Goal: Information Seeking & Learning: Learn about a topic

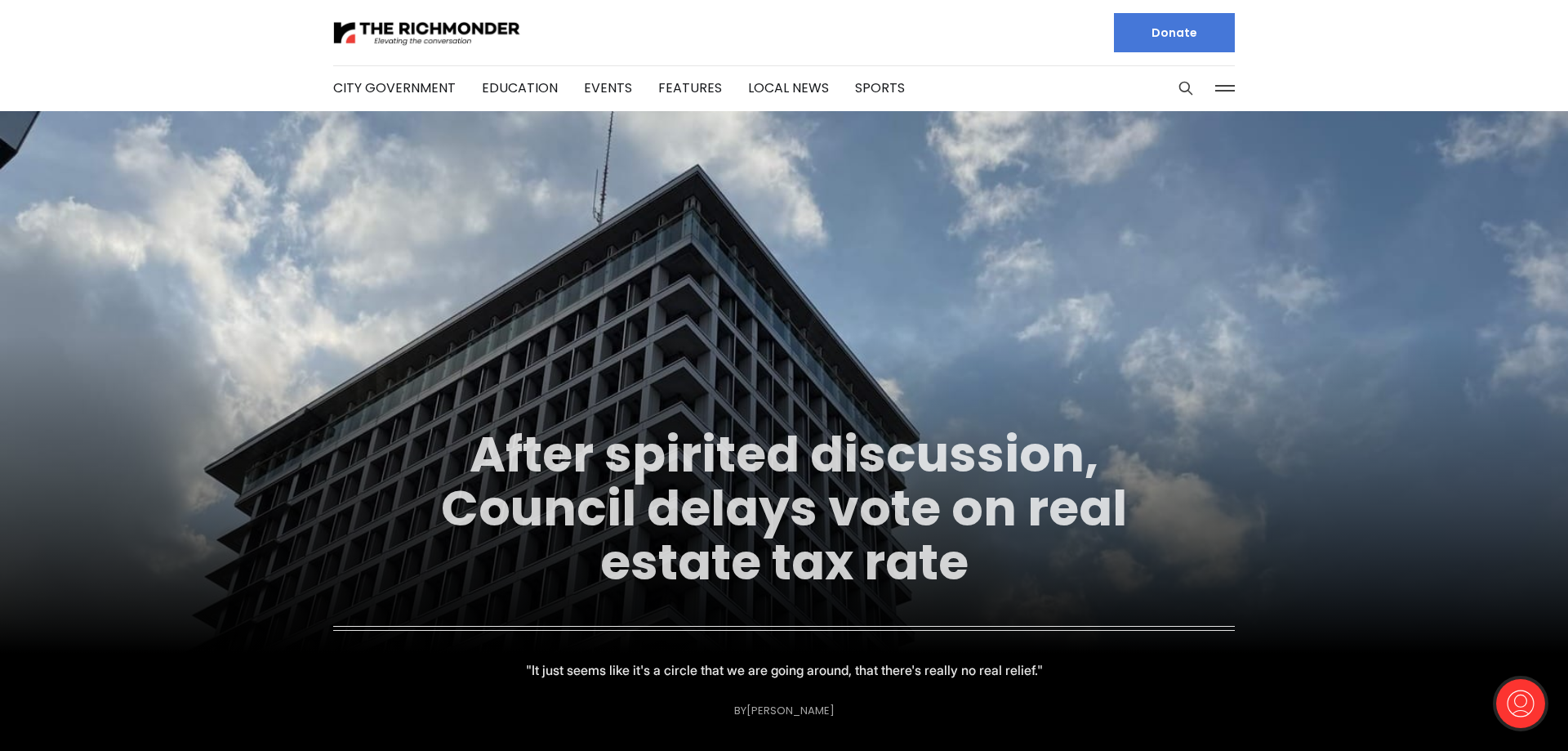
click at [700, 488] on link "After spirited discussion, Council delays vote on real estate tax rate" at bounding box center [784, 508] width 686 height 177
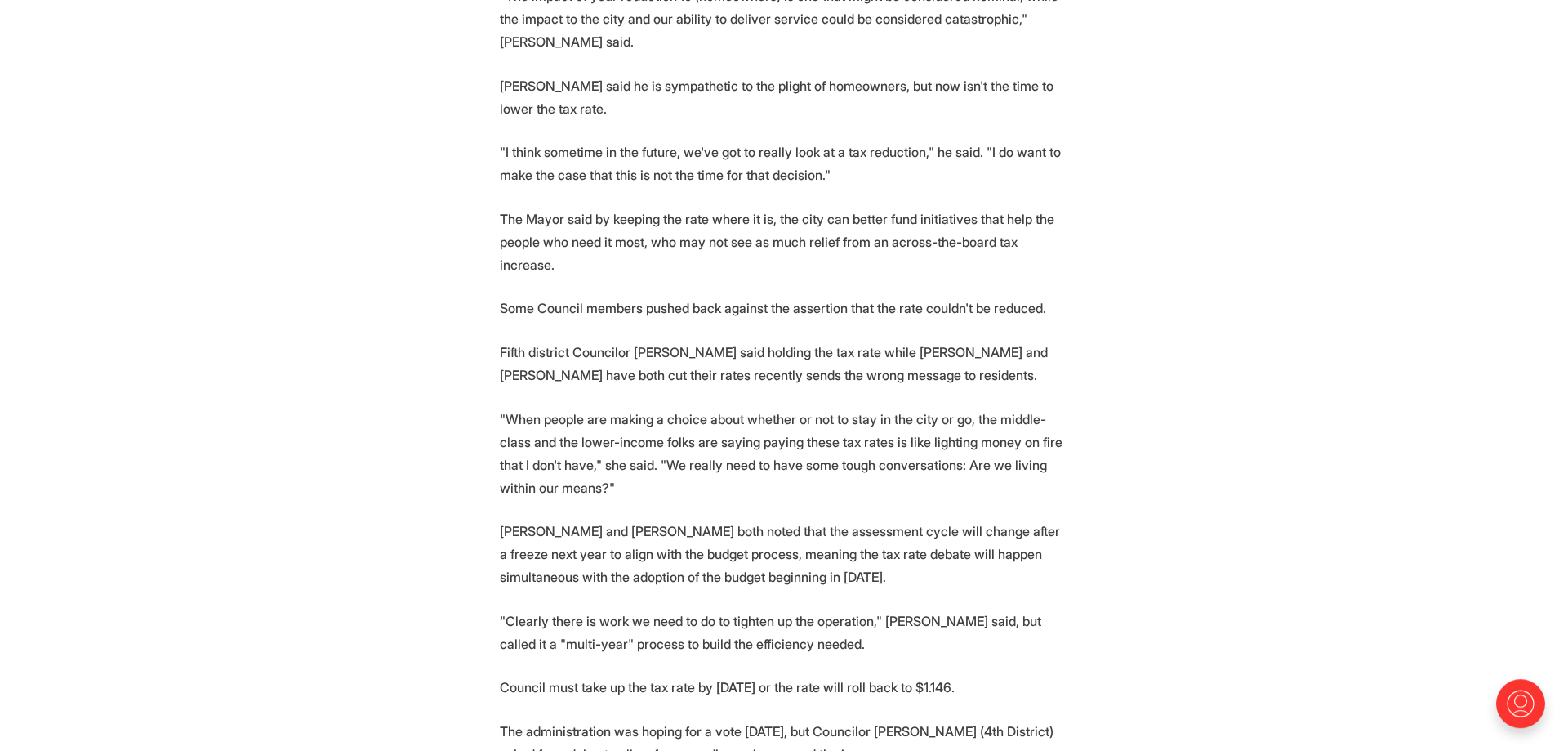
scroll to position [1167, 0]
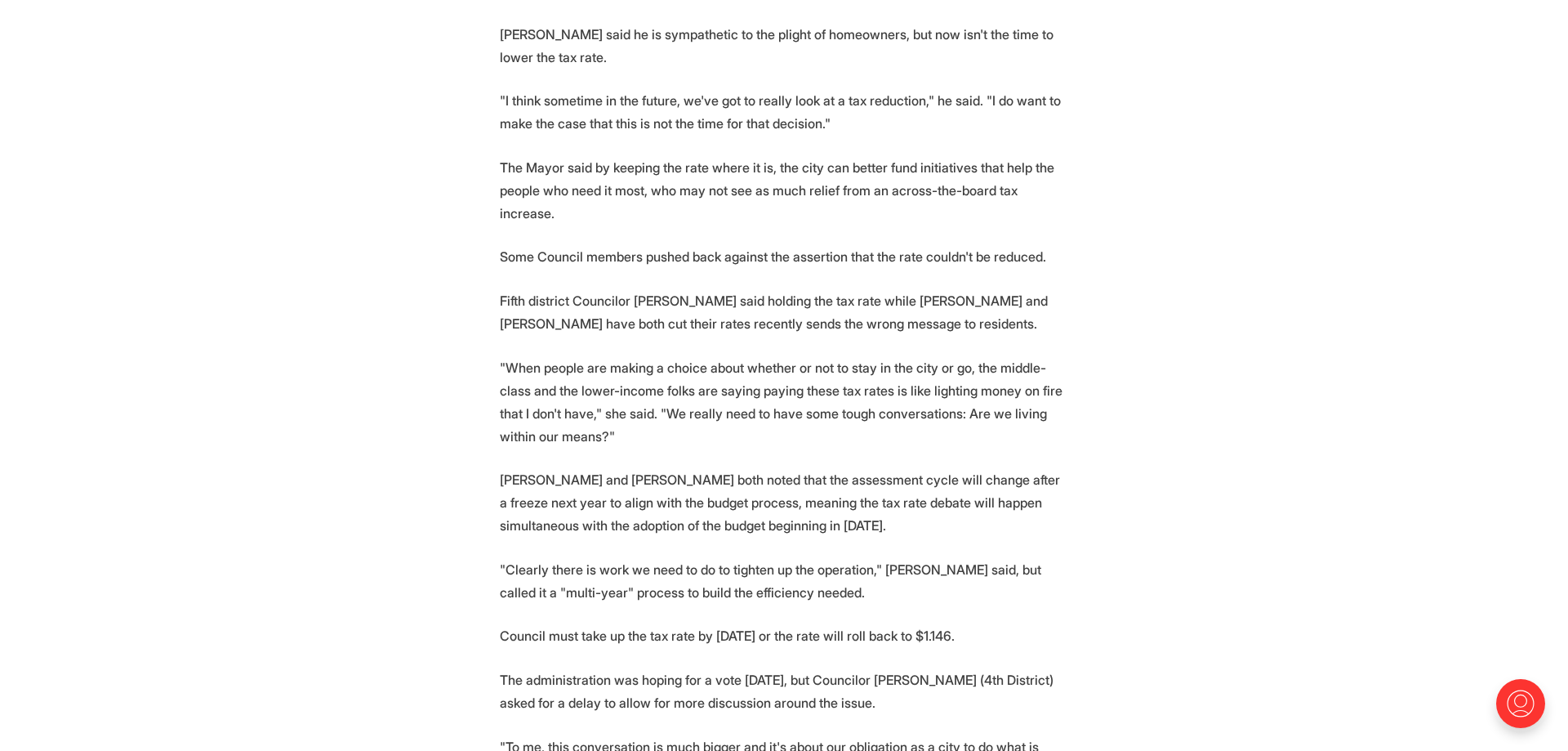
click at [562, 268] on p "Some Council members pushed back against the assertion that the rate couldn't b…" at bounding box center [784, 257] width 568 height 23
click at [441, 354] on section "Richmond's City Council heard a presentation from the city's top executives war…" at bounding box center [784, 482] width 1568 height 1993
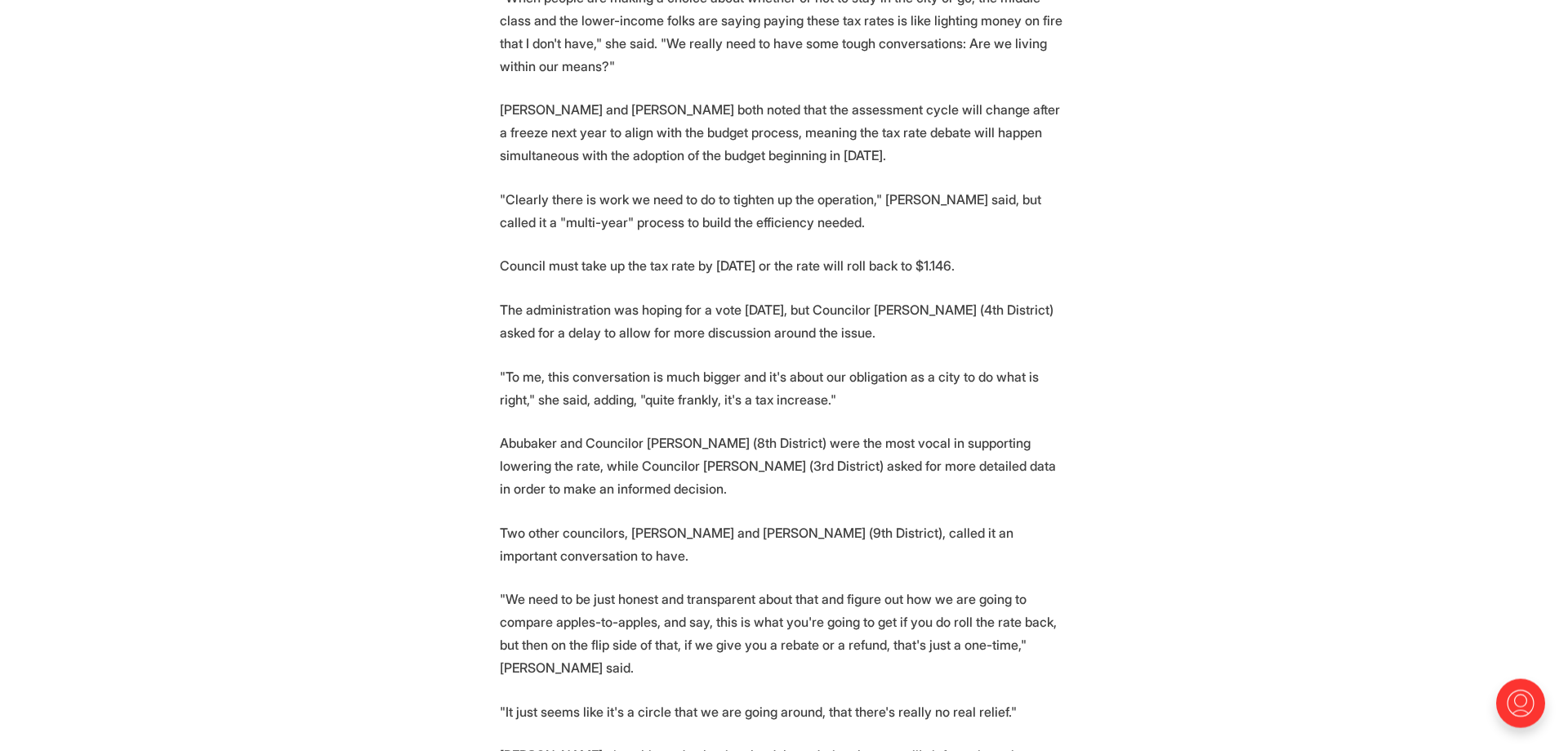
scroll to position [1583, 0]
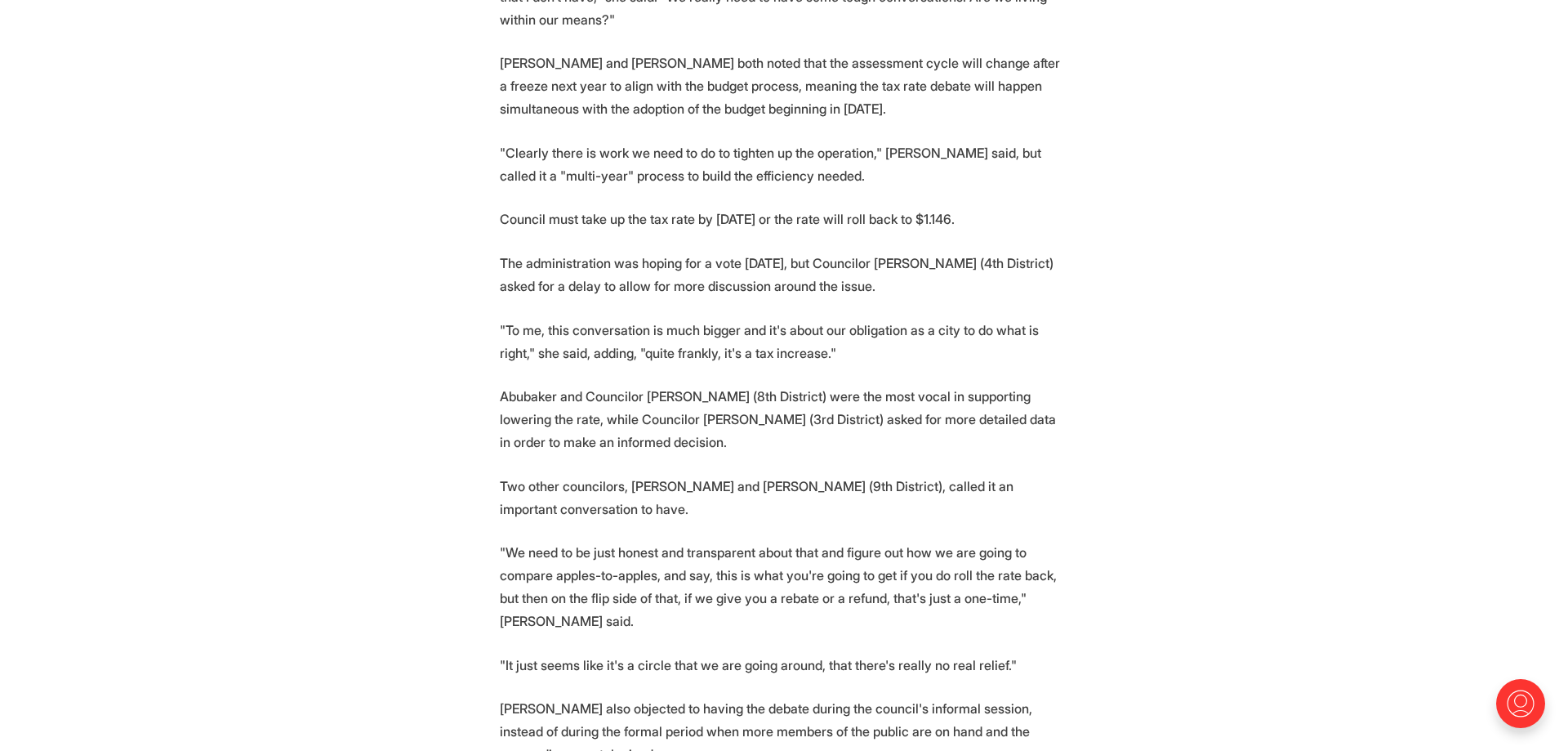
click at [791, 298] on p "The administration was hoping for a vote on Monday, but Councilor Sarah Abubake…" at bounding box center [784, 274] width 568 height 46
click at [703, 298] on p "The administration was hoping for a vote on Monday, but Councilor Sarah Abubake…" at bounding box center [784, 274] width 568 height 46
click at [609, 365] on p ""To me, this conversation is much bigger and it's about our obligation as a cit…" at bounding box center [784, 341] width 568 height 46
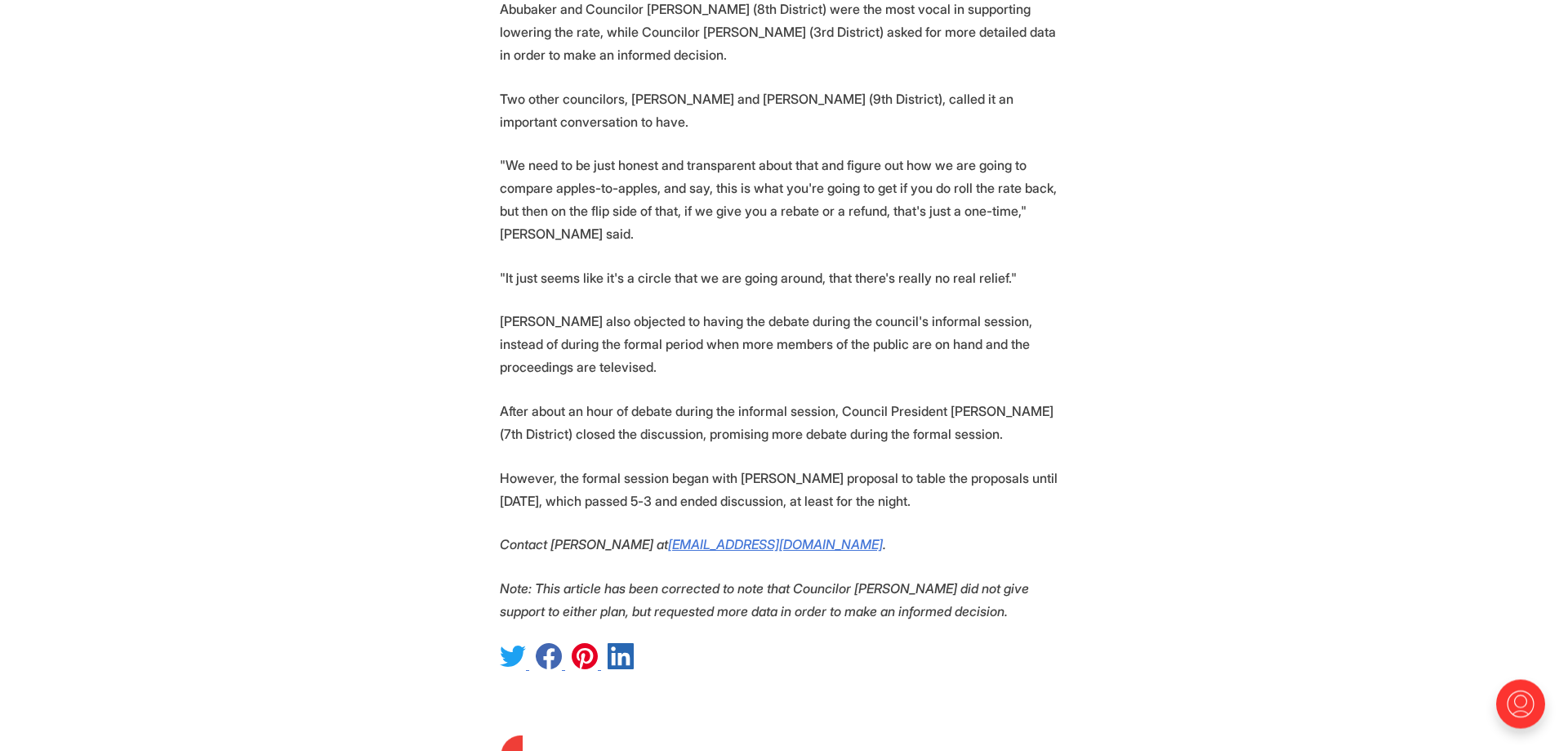
scroll to position [2000, 0]
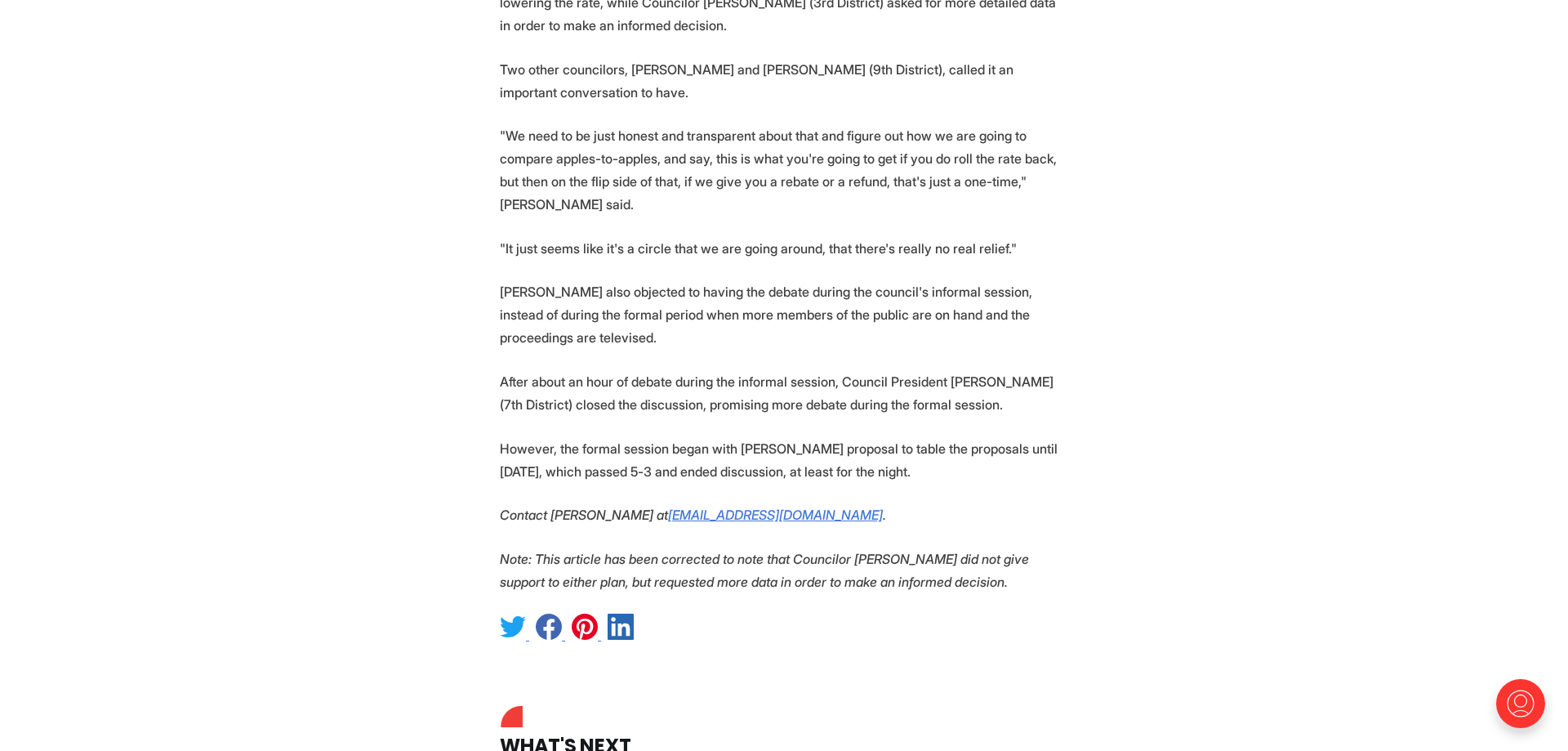
click at [569, 349] on p "Lynch also objected to having the debate during the council's informal session,…" at bounding box center [784, 314] width 568 height 69
click at [691, 416] on p "After about an hour of debate during the informal session, Council President Cy…" at bounding box center [784, 392] width 568 height 46
